Goal: Information Seeking & Learning: Find specific fact

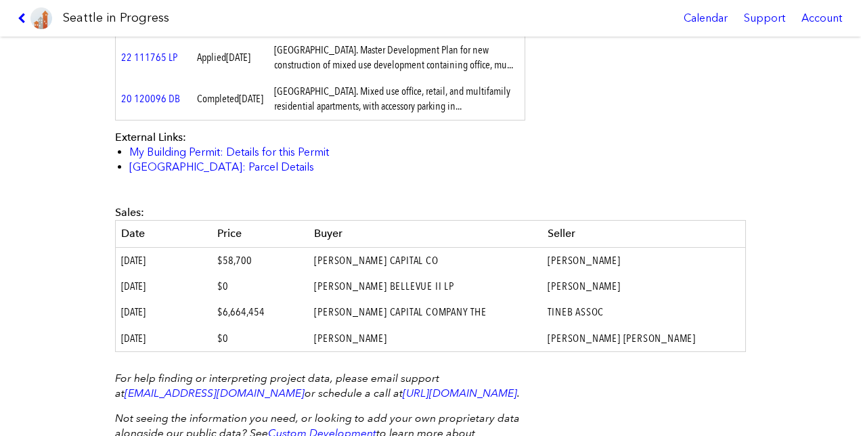
scroll to position [580, 0]
click at [760, 212] on div "[STREET_ADDRESS] #21 110506 DC Design Documents Unavailable Status: Approved Pe…" at bounding box center [430, 236] width 861 height 399
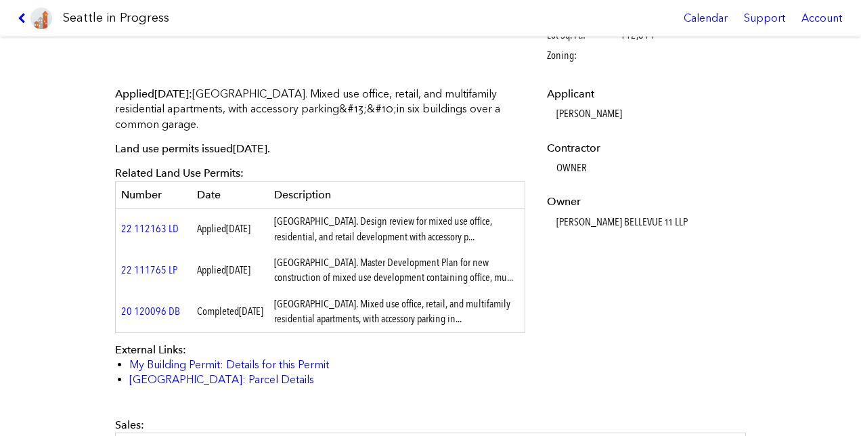
scroll to position [366, 0]
drag, startPoint x: 547, startPoint y: 219, endPoint x: 634, endPoint y: 221, distance: 86.7
click at [634, 221] on dl "Applicant [PERSON_NAME] Contractor OWNER Owner [PERSON_NAME] BELLEVUE 11 LLP" at bounding box center [645, 158] width 196 height 143
copy dd "[PERSON_NAME] BELLEVUE"
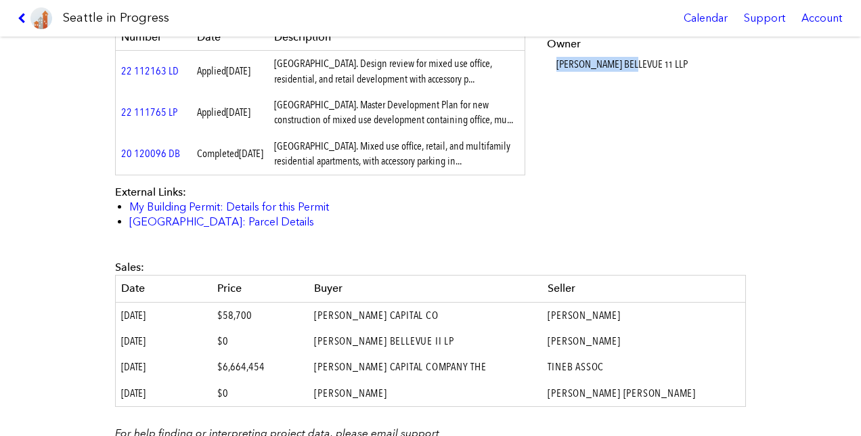
scroll to position [525, 0]
click at [542, 343] on td "[PERSON_NAME] BELLEVUE II LP" at bounding box center [426, 341] width 234 height 26
click at [577, 317] on td "[PERSON_NAME]" at bounding box center [643, 314] width 203 height 26
drag, startPoint x: 575, startPoint y: 324, endPoint x: 665, endPoint y: 330, distance: 90.2
click at [665, 328] on tr "[DATE] $58,700 [PERSON_NAME] CAPITAL CO [PERSON_NAME]" at bounding box center [431, 314] width 630 height 26
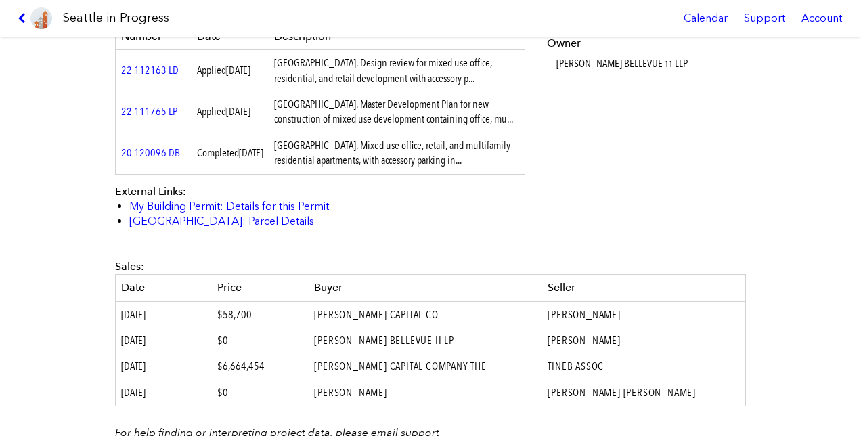
copy tr "[PERSON_NAME]"
drag, startPoint x: 577, startPoint y: 377, endPoint x: 602, endPoint y: 380, distance: 24.6
click at [602, 379] on td "TINEB ASSOC" at bounding box center [643, 366] width 203 height 26
drag, startPoint x: 344, startPoint y: 380, endPoint x: 394, endPoint y: 386, distance: 50.4
click at [394, 379] on td "[PERSON_NAME] CAPITAL COMPANY THE" at bounding box center [426, 366] width 234 height 26
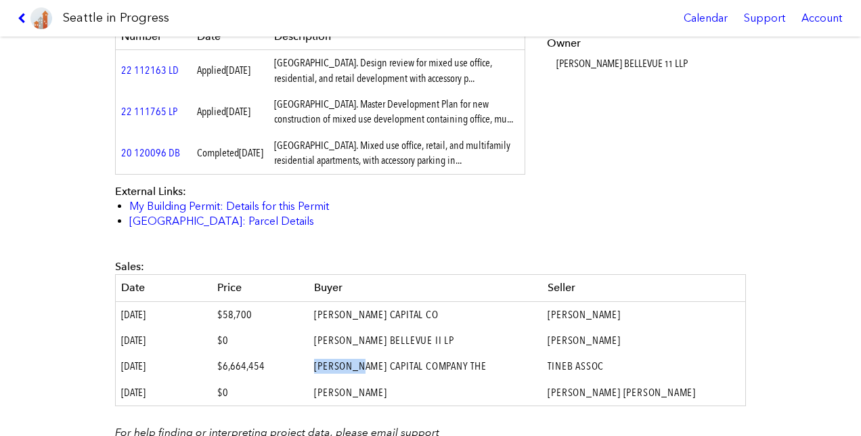
copy td "[PERSON_NAME]"
click at [273, 213] on link "My Building Permit: Details for this Permit" at bounding box center [229, 206] width 200 height 13
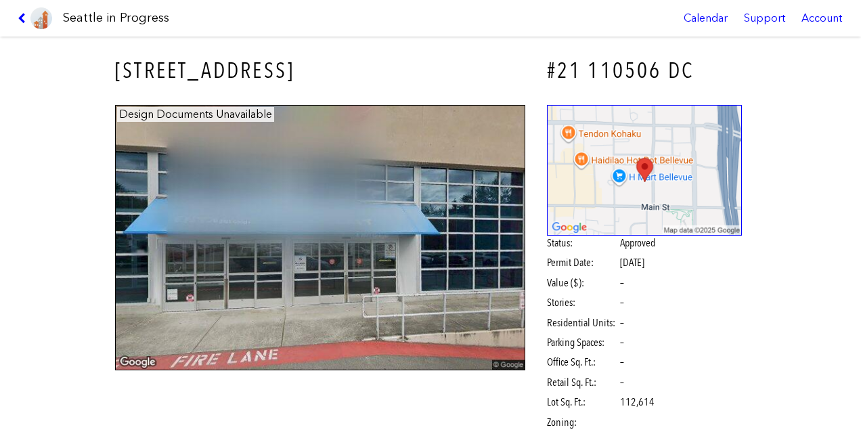
click at [16, 19] on link at bounding box center [34, 18] width 45 height 37
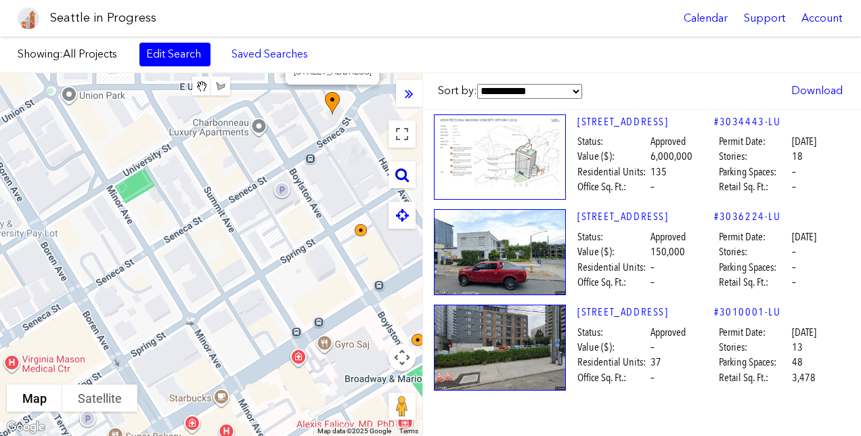
click at [403, 179] on icon at bounding box center [402, 174] width 14 height 15
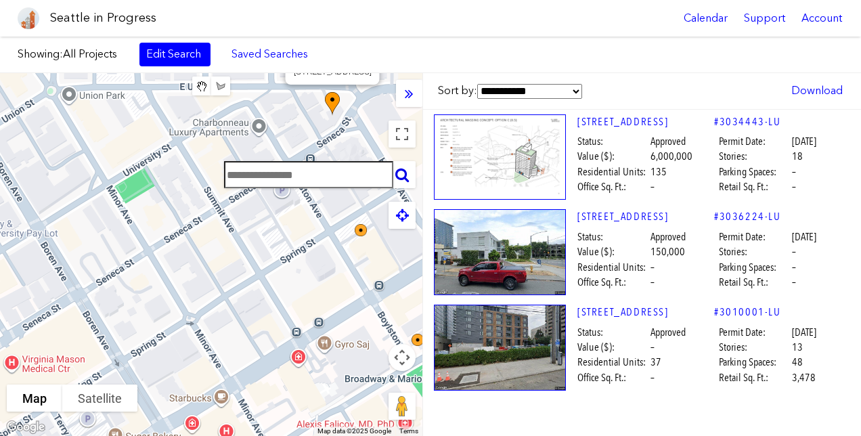
paste input "**********"
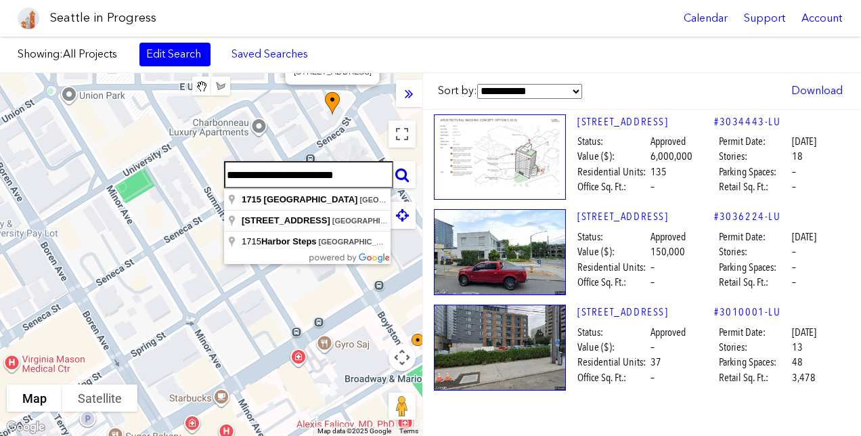
type input "**********"
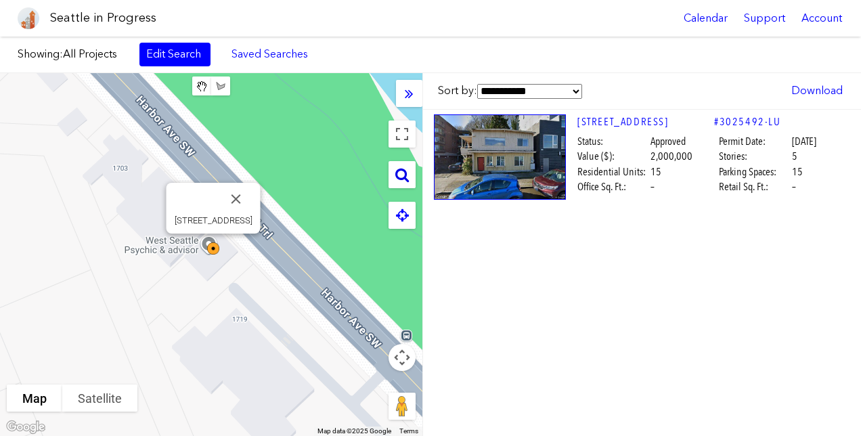
click at [392, 177] on div at bounding box center [402, 174] width 27 height 27
click at [397, 168] on icon at bounding box center [402, 174] width 14 height 15
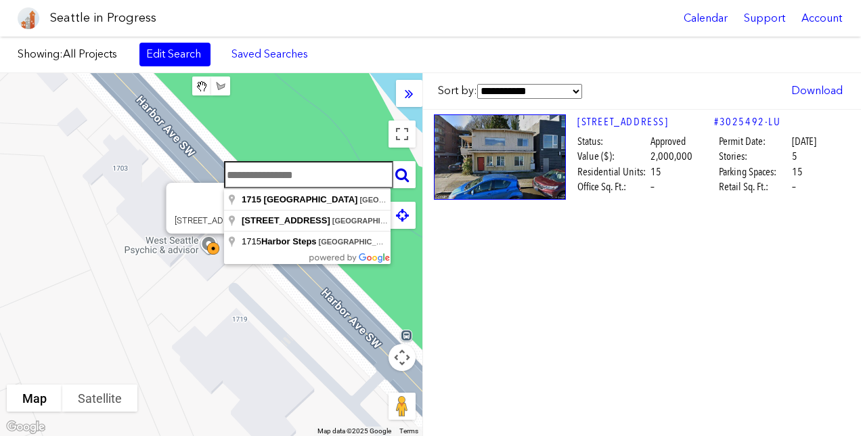
paste input "**********"
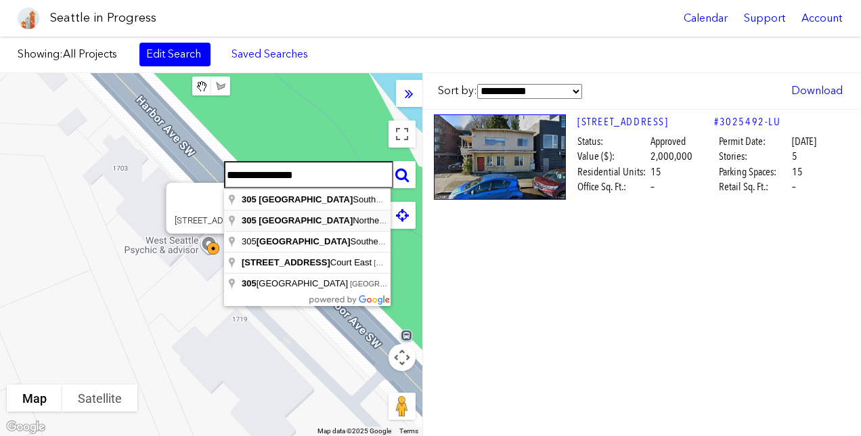
type input "**********"
